Goal: Communication & Community: Answer question/provide support

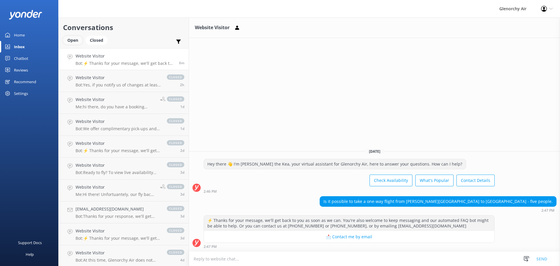
click at [70, 38] on div "Open" at bounding box center [73, 40] width 20 height 9
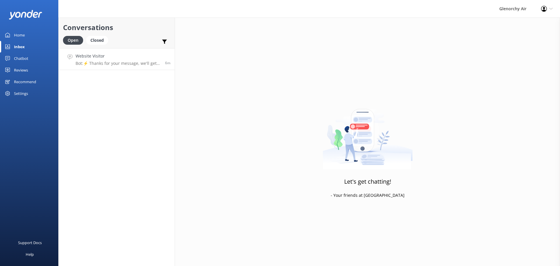
drag, startPoint x: 123, startPoint y: 61, endPoint x: 129, endPoint y: 64, distance: 6.0
click at [123, 61] on p "Bot: ⚡ Thanks for your message, we'll get back to you as soon as we can. You're…" at bounding box center [117, 63] width 85 height 5
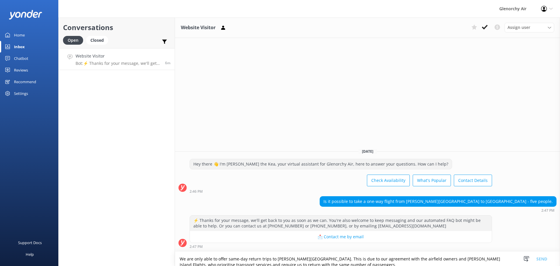
scroll to position [4, 0]
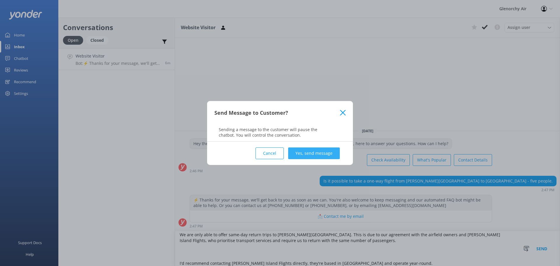
type textarea "We are only able to offer same-day return trips to [PERSON_NAME][GEOGRAPHIC_DAT…"
click at [315, 153] on button "Yes, send message" at bounding box center [314, 153] width 52 height 12
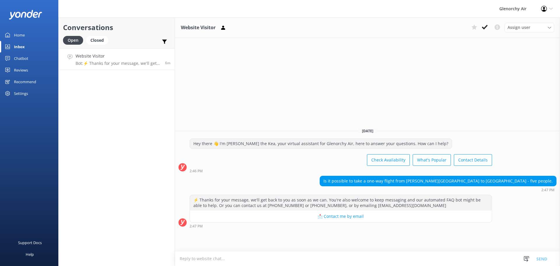
scroll to position [0, 0]
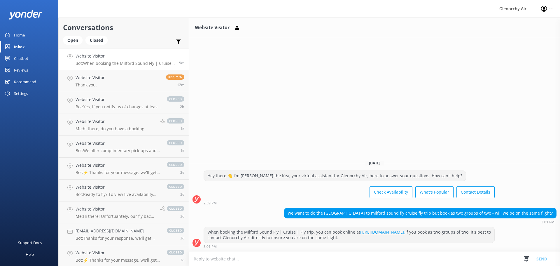
click at [261, 263] on textarea at bounding box center [374, 258] width 371 height 14
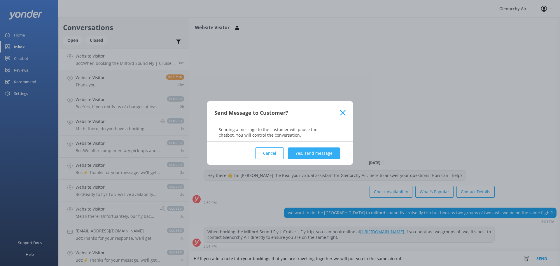
type textarea "Hi! If you add a note into your bookings that you are travelling together we wi…"
click at [328, 153] on button "Yes, send message" at bounding box center [314, 153] width 52 height 12
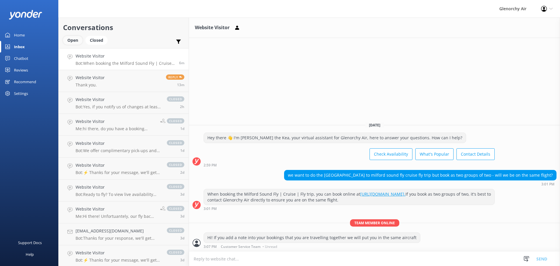
click at [71, 39] on div "Open" at bounding box center [73, 40] width 20 height 9
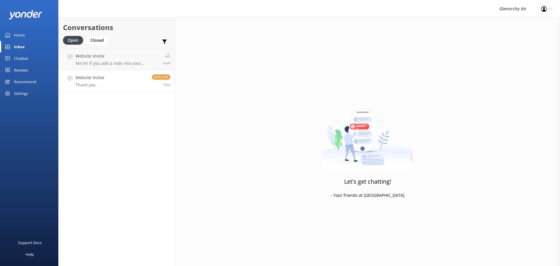
click at [126, 74] on link "Website Visitor Thank you. Reply 13m" at bounding box center [117, 81] width 116 height 22
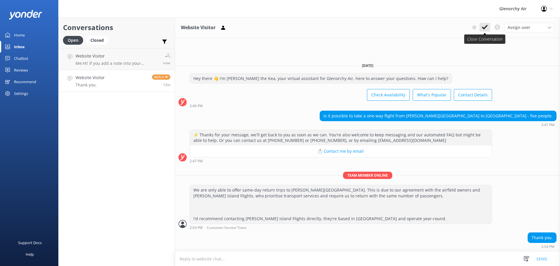
click at [482, 28] on use at bounding box center [485, 27] width 6 height 5
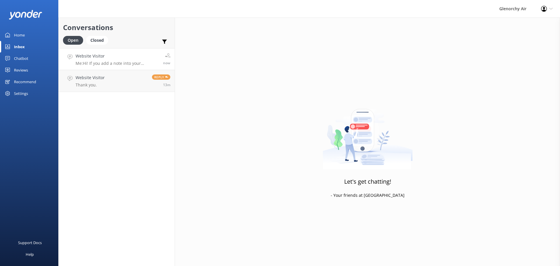
click at [114, 64] on p "Me: Hi! If you add a note into your bookings that you are travelling together w…" at bounding box center [116, 63] width 83 height 5
